Goal: Task Accomplishment & Management: Manage account settings

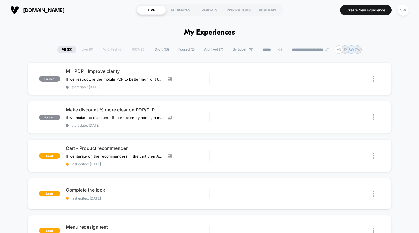
click at [23, 9] on button "[DOMAIN_NAME]" at bounding box center [38, 9] width 58 height 9
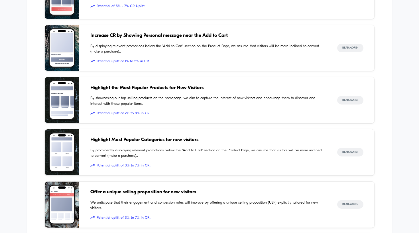
scroll to position [697, 0]
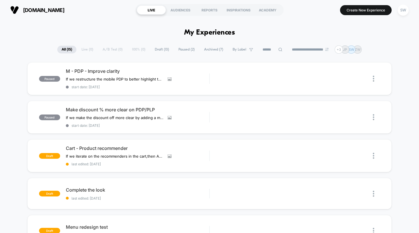
click at [64, 11] on span "[DOMAIN_NAME]" at bounding box center [43, 10] width 41 height 6
click at [402, 14] on div "SW" at bounding box center [402, 10] width 11 height 11
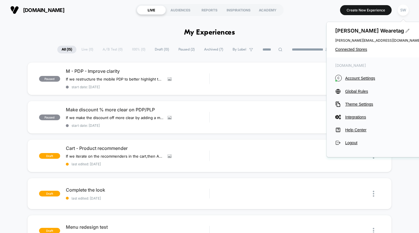
click at [405, 30] on icon at bounding box center [406, 30] width 3 height 3
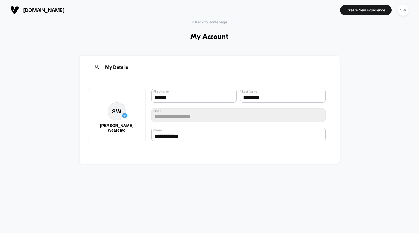
click at [213, 48] on div "**********" at bounding box center [209, 123] width 419 height 207
click at [405, 12] on div "SW" at bounding box center [402, 10] width 11 height 11
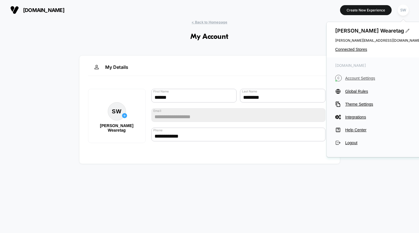
click at [366, 79] on span "Account Settings" at bounding box center [383, 78] width 76 height 5
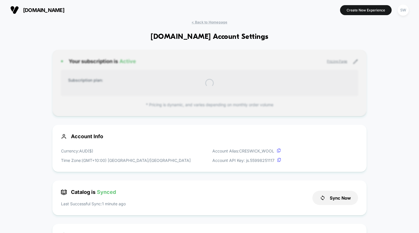
scroll to position [77, 0]
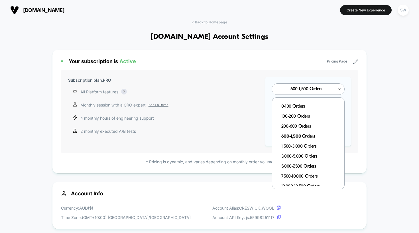
click at [318, 91] on div at bounding box center [306, 88] width 56 height 3
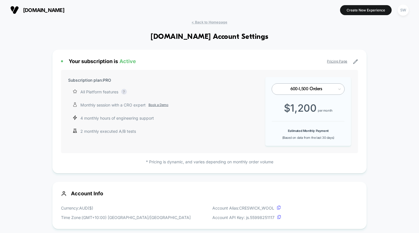
click at [220, 107] on div "Subscription plan: PRO All Platform features Complete access to our AI-powered …" at bounding box center [209, 111] width 297 height 83
click at [335, 61] on link "Pricing Page" at bounding box center [337, 61] width 20 height 4
